Goal: Task Accomplishment & Management: Complete application form

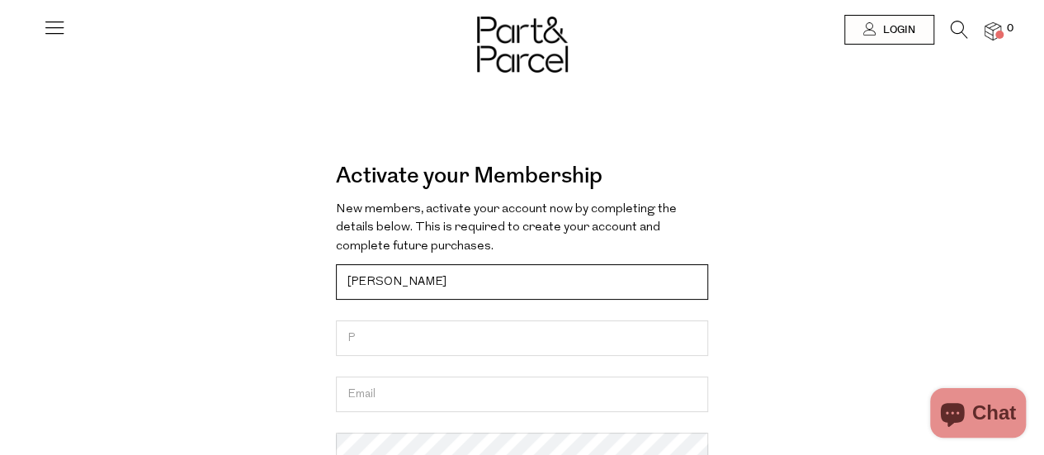
click at [479, 286] on input "Ali" at bounding box center [522, 281] width 372 height 35
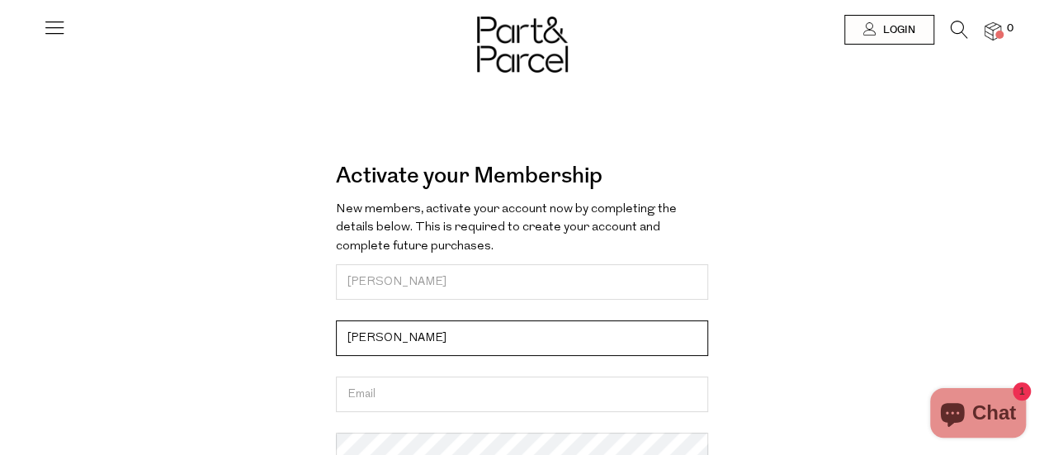
type input "Platt"
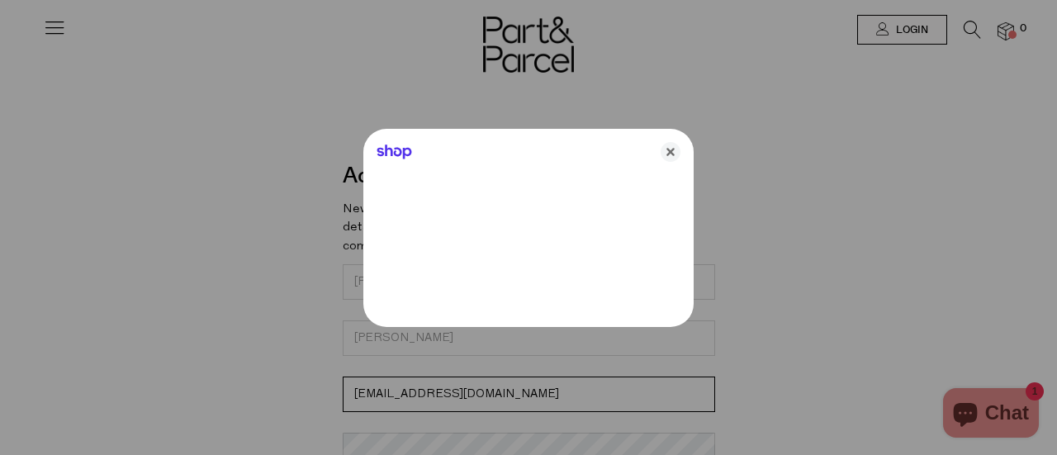
type input "abatten1@gmail.com"
click at [674, 154] on icon "Close" at bounding box center [670, 152] width 20 height 20
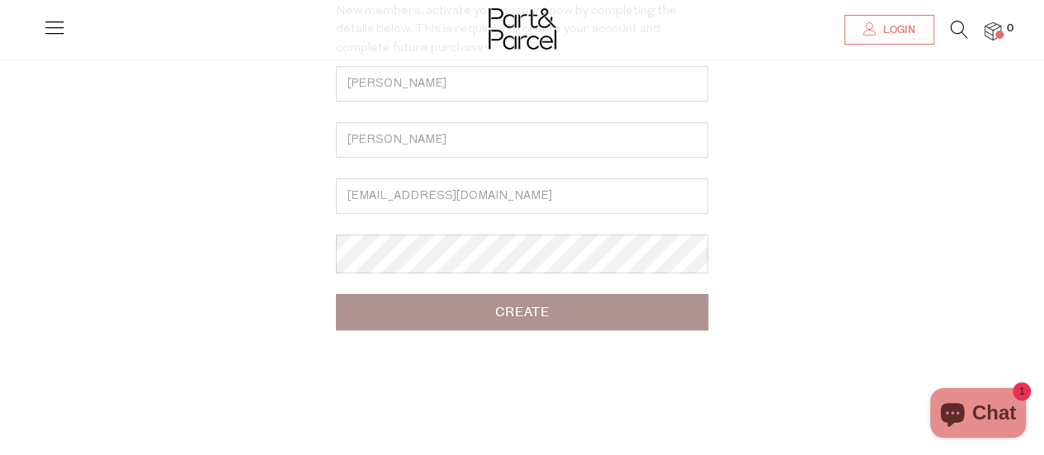
scroll to position [200, 0]
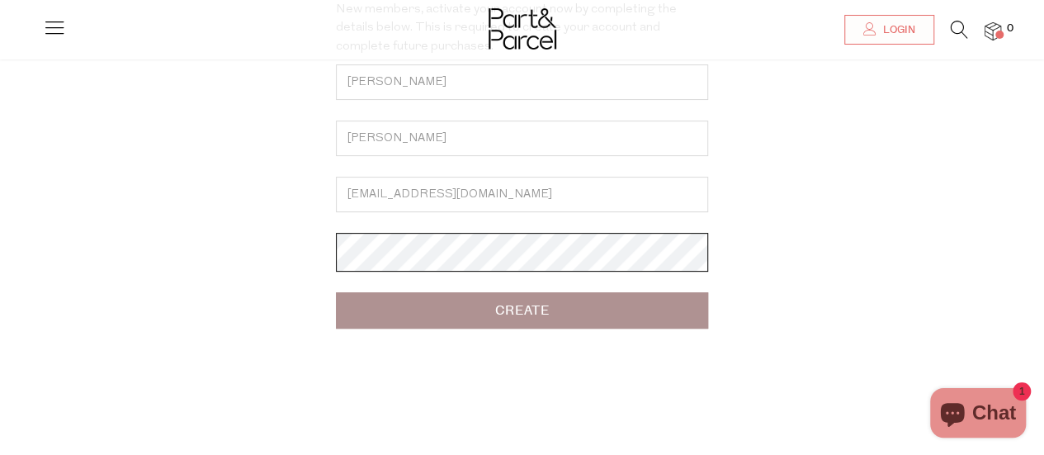
click at [136, 263] on div "Activate your Membership Forgot? New members, activate your account now by comp…" at bounding box center [522, 149] width 916 height 400
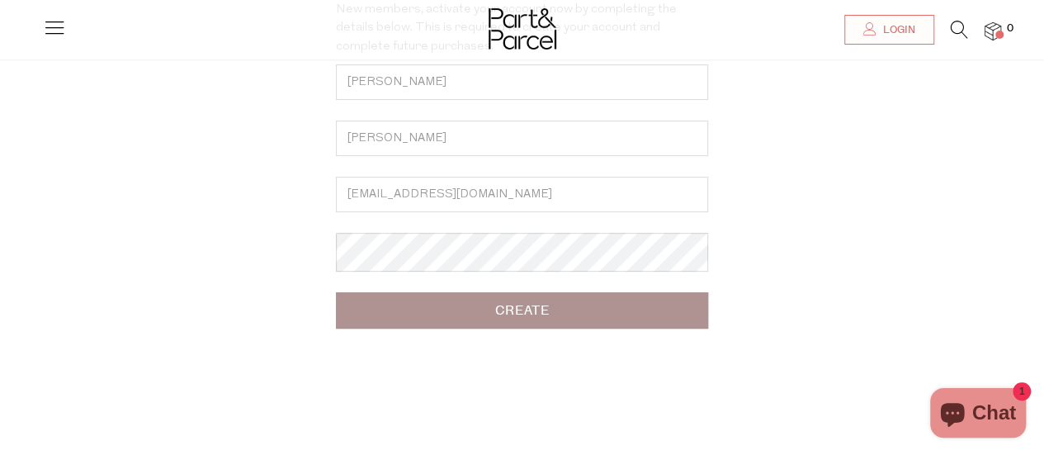
click at [494, 319] on input "Create" at bounding box center [522, 310] width 372 height 36
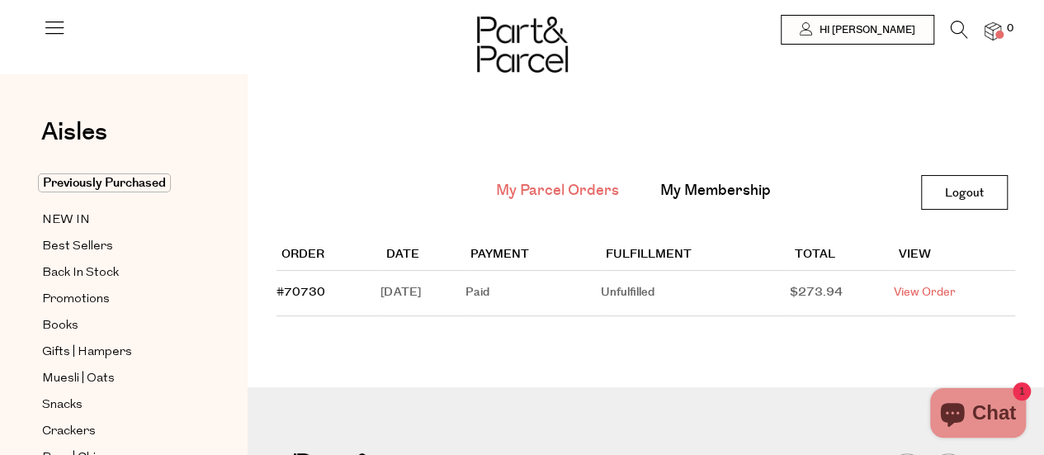
click at [954, 293] on link "View Order" at bounding box center [924, 292] width 62 height 17
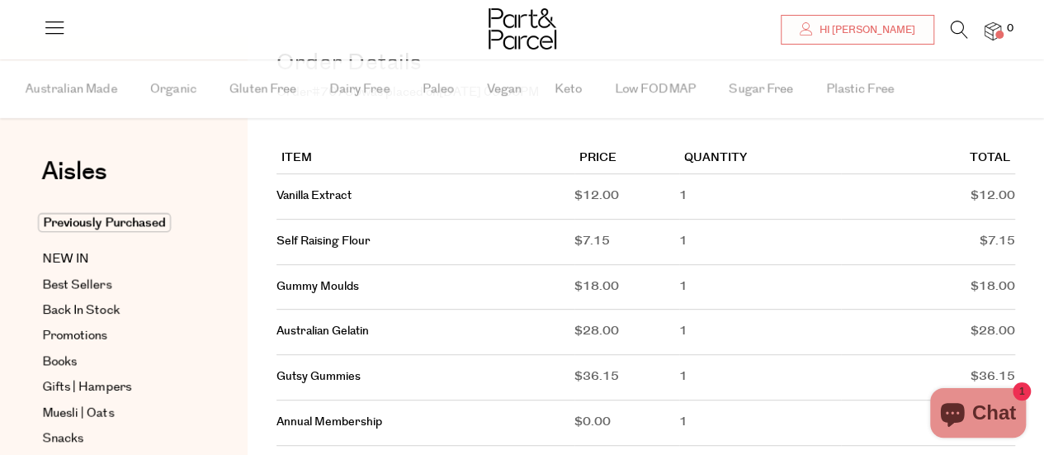
scroll to position [199, 0]
